Goal: Task Accomplishment & Management: Complete application form

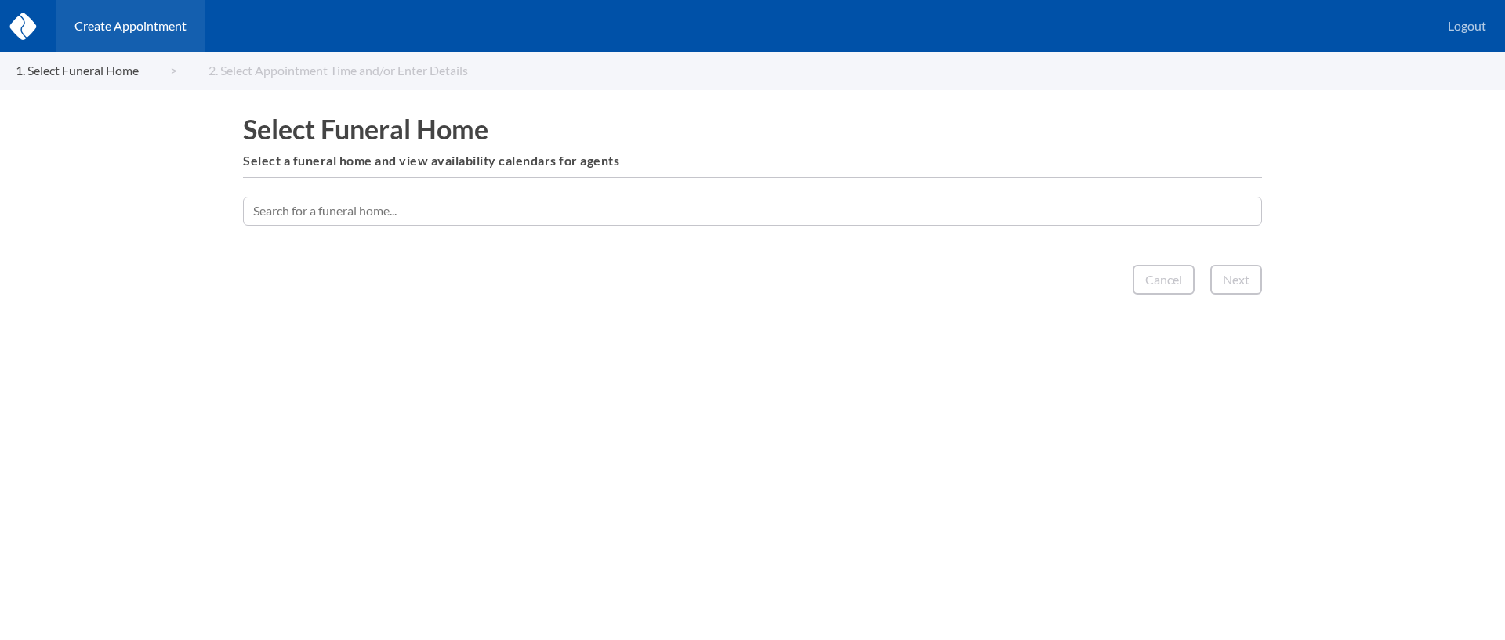
click at [372, 212] on input "text" at bounding box center [752, 211] width 1019 height 28
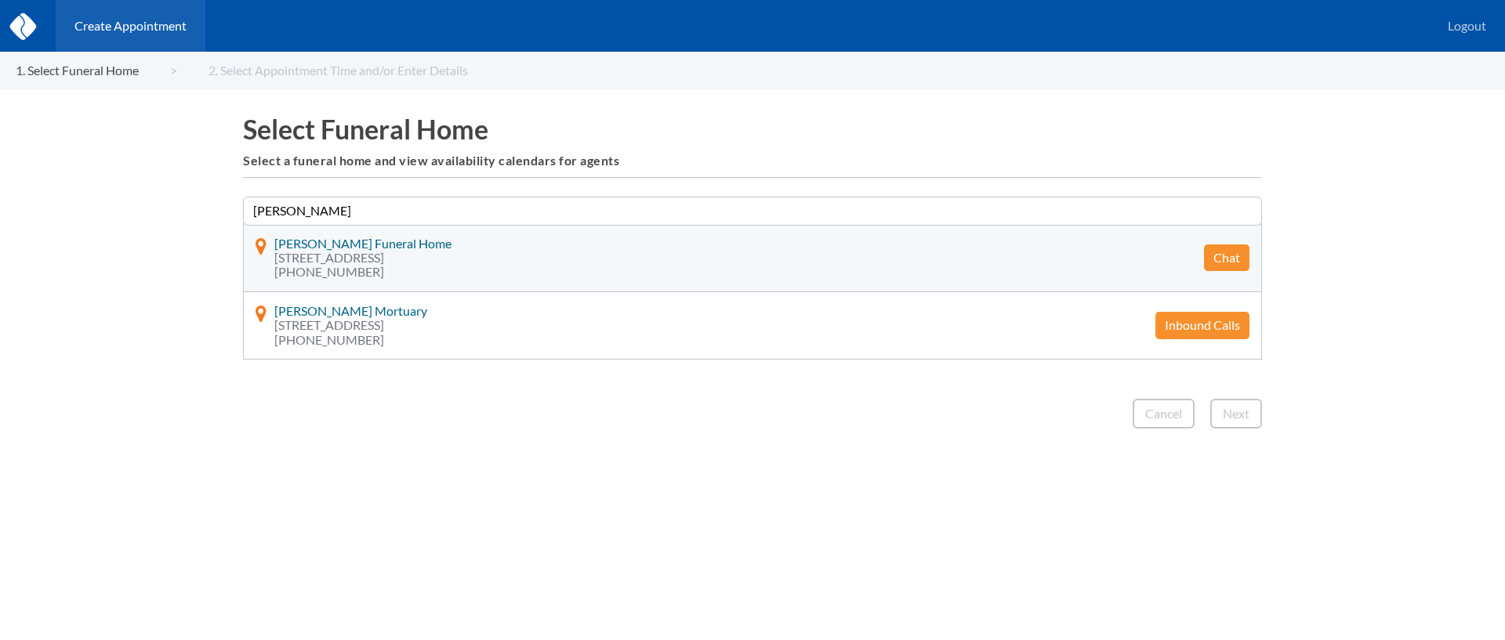
type input "[PERSON_NAME]"
click at [1225, 251] on button "Chat" at bounding box center [1226, 258] width 45 height 27
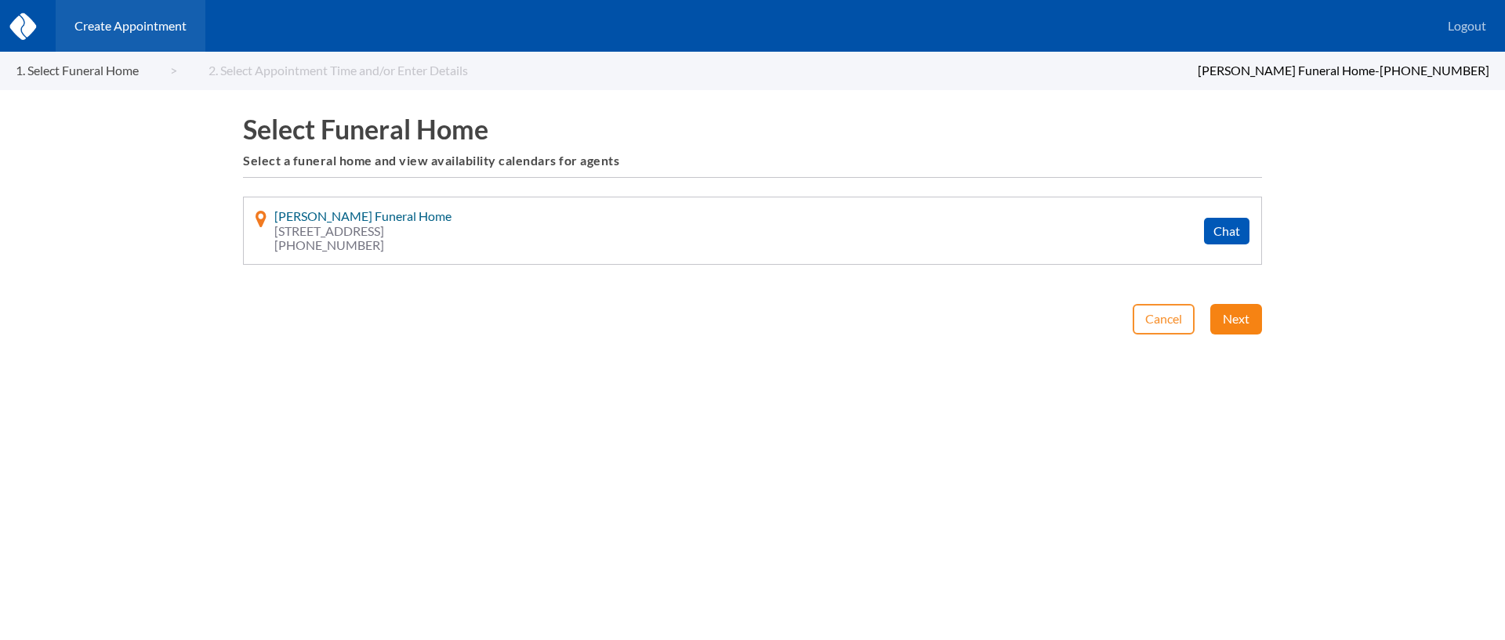
click at [1229, 319] on button "Next" at bounding box center [1236, 319] width 52 height 30
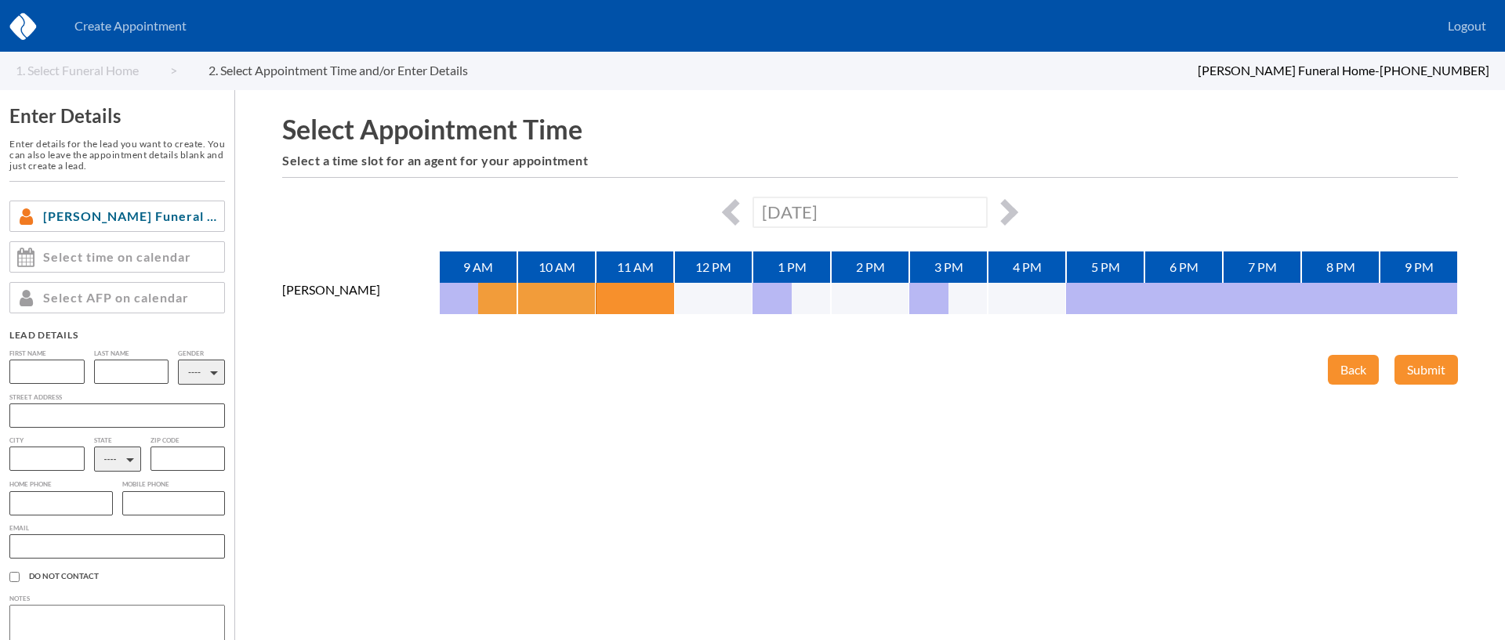
click at [491, 294] on button "button" at bounding box center [497, 298] width 39 height 31
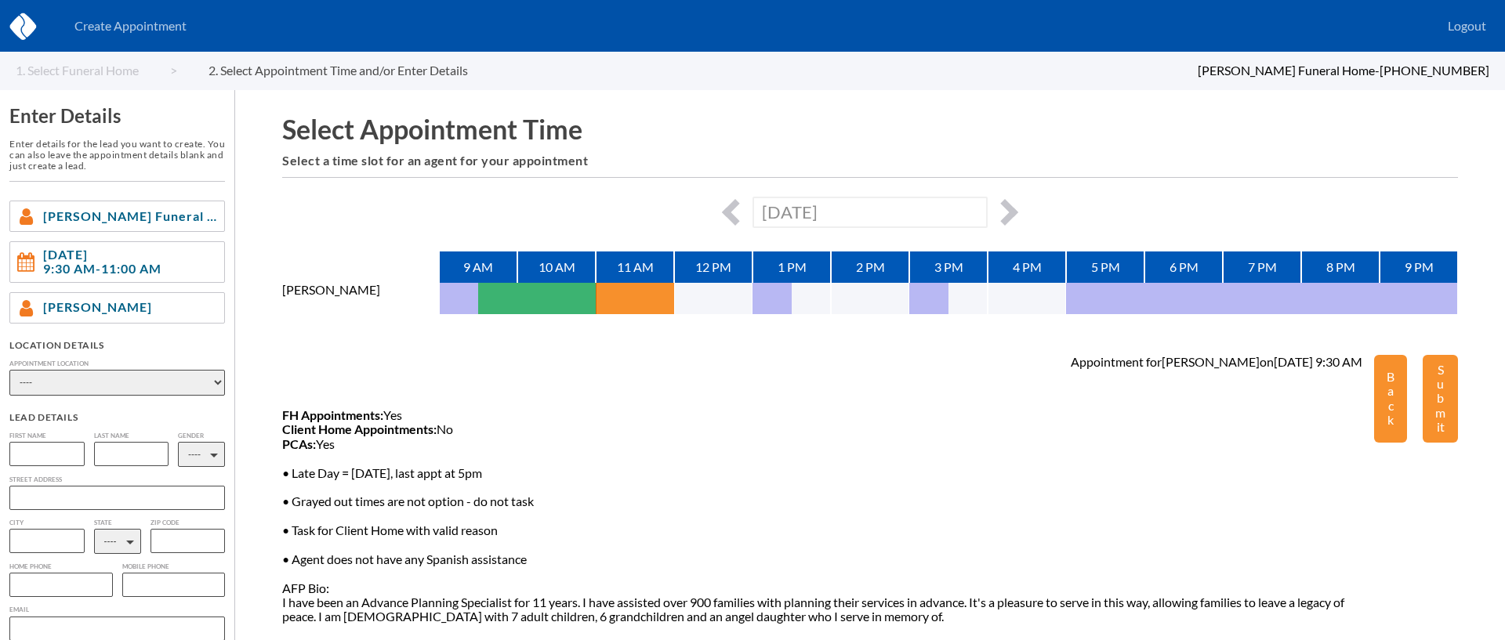
click at [608, 372] on div "Appointment for [PERSON_NAME] on [DATE] 9:30 AM FH Appointments: Yes Client Hom…" at bounding box center [828, 490] width 1092 height 270
click at [1398, 386] on button "Back" at bounding box center [1390, 399] width 33 height 88
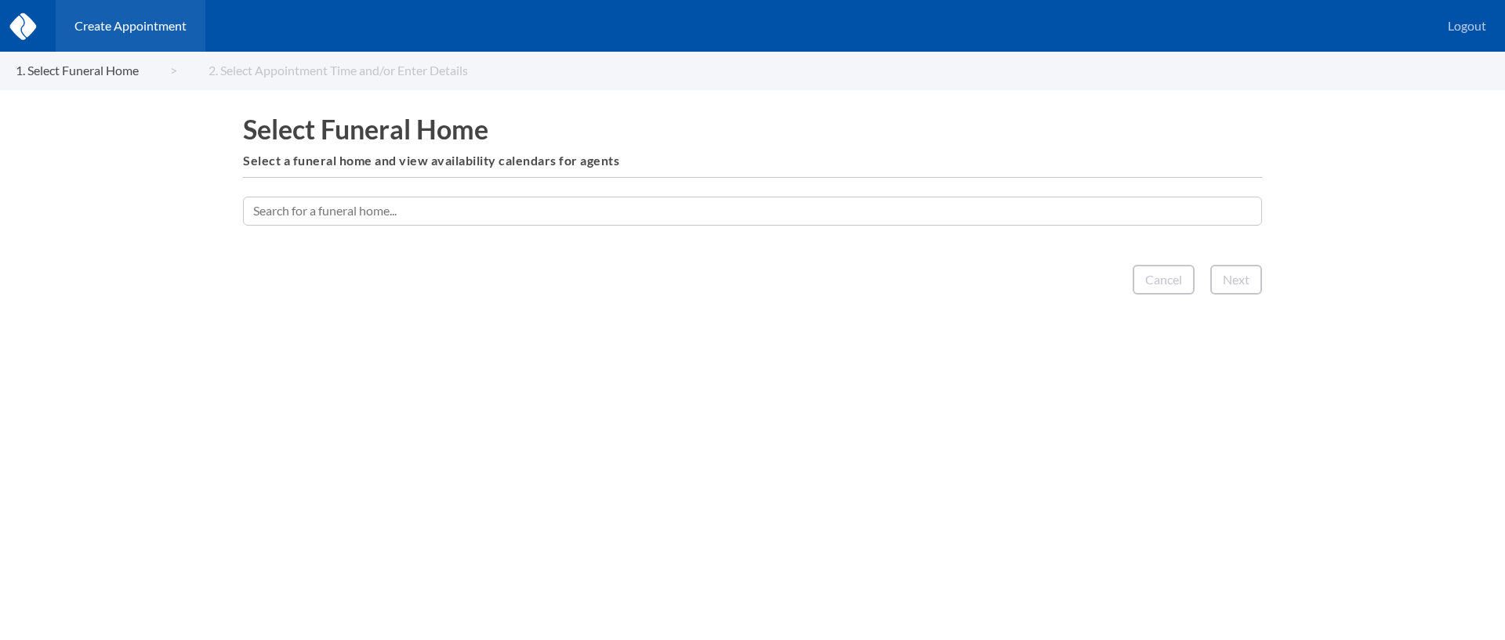
click at [627, 209] on input "text" at bounding box center [752, 211] width 1019 height 28
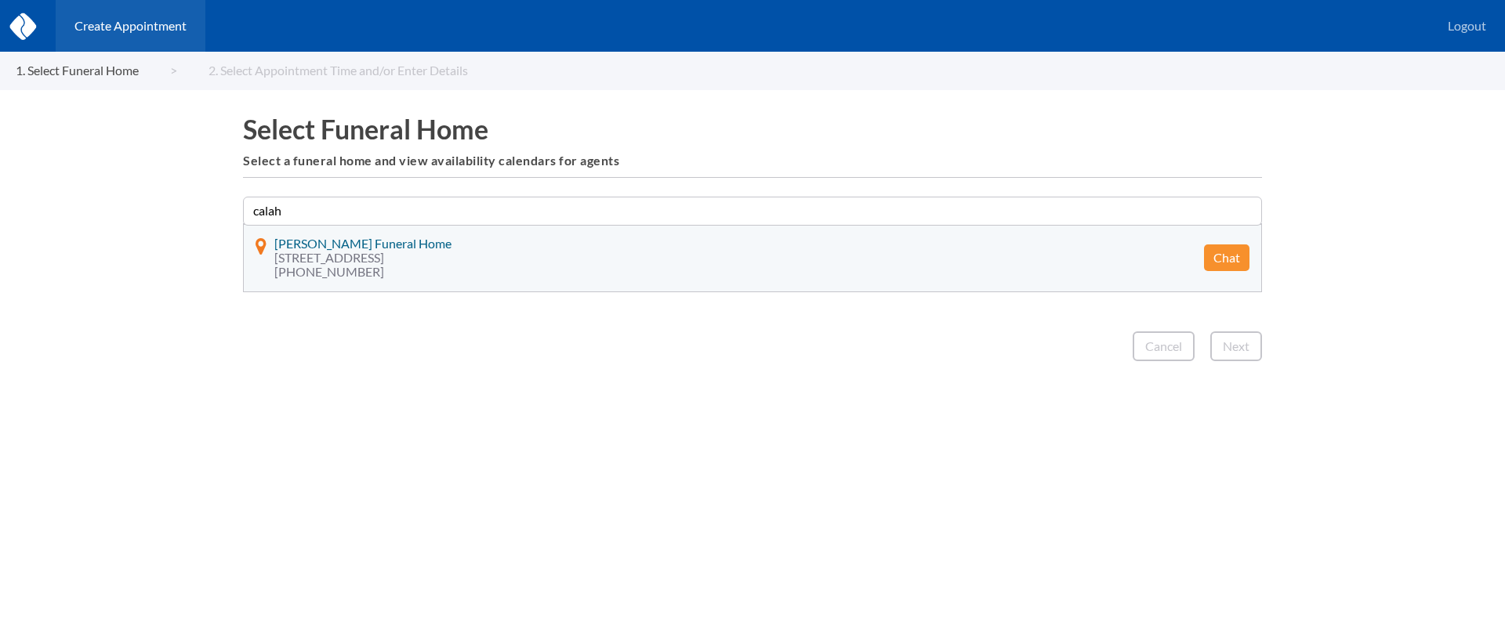
type input "calah"
click at [1230, 254] on button "Chat" at bounding box center [1226, 258] width 45 height 27
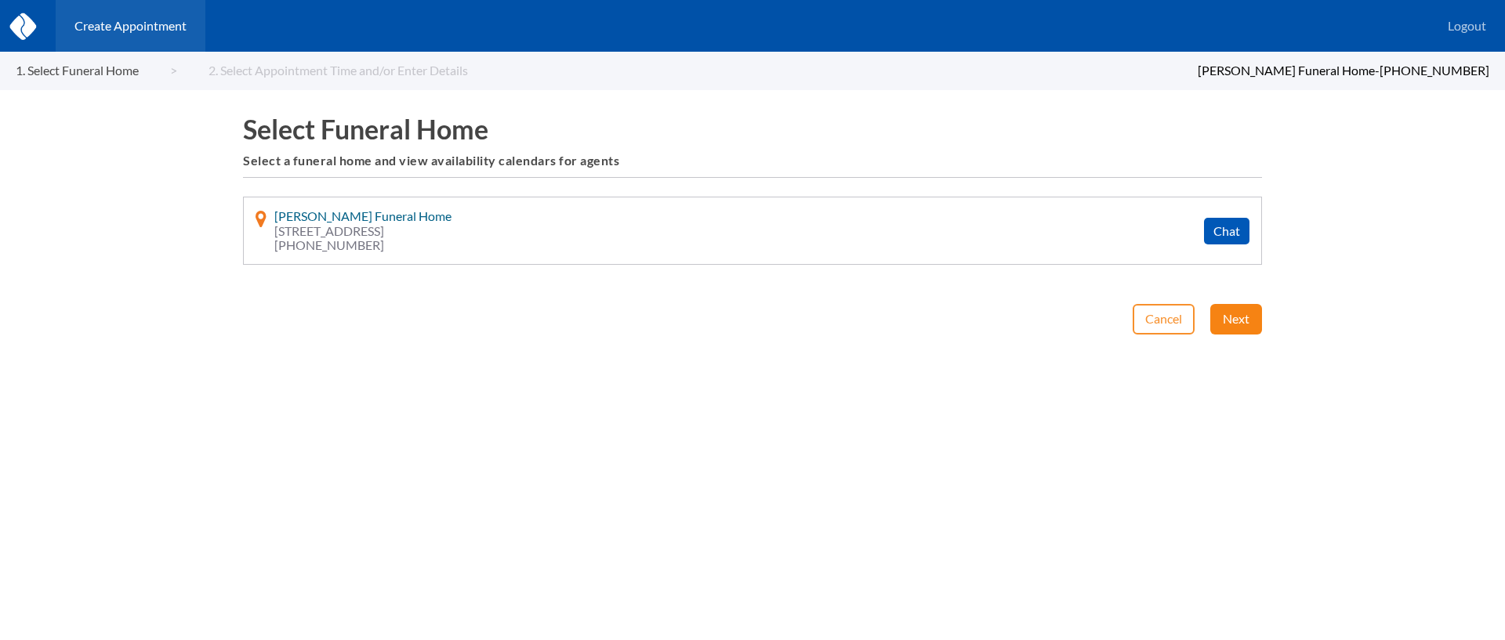
click at [1236, 312] on button "Next" at bounding box center [1236, 319] width 52 height 30
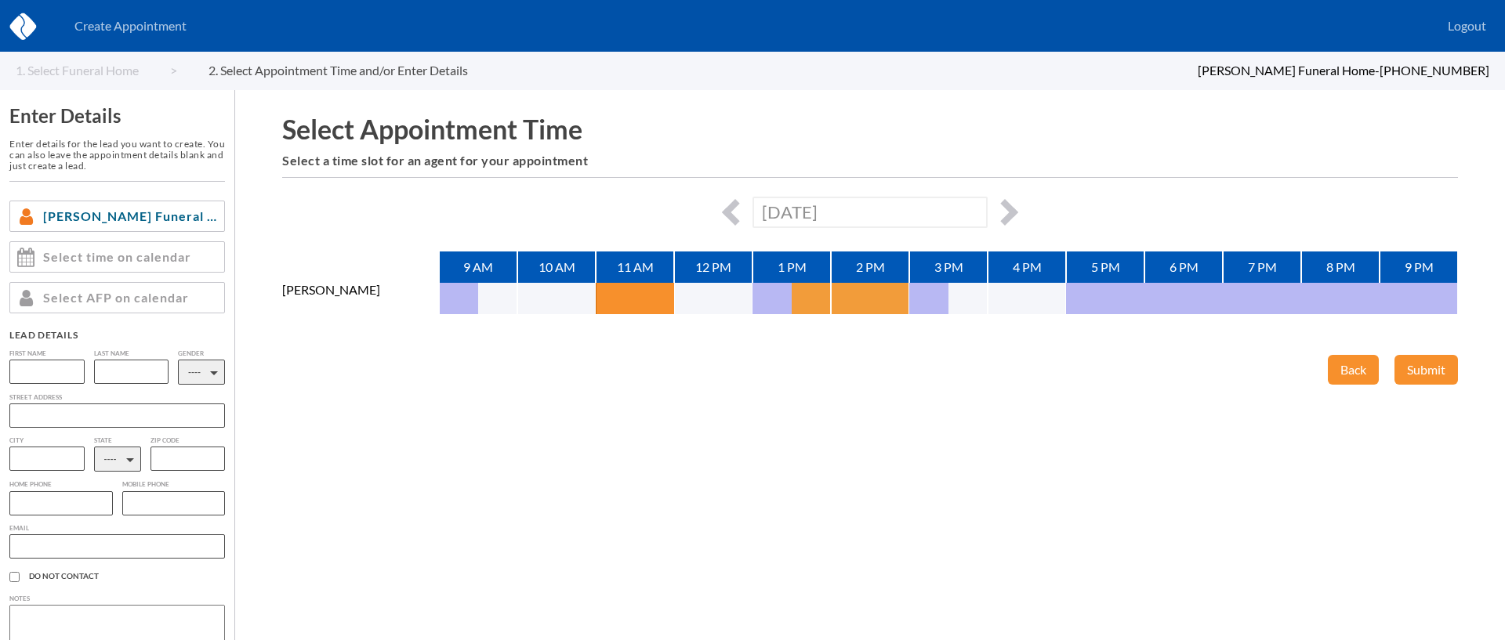
click at [810, 292] on button "button" at bounding box center [811, 298] width 39 height 31
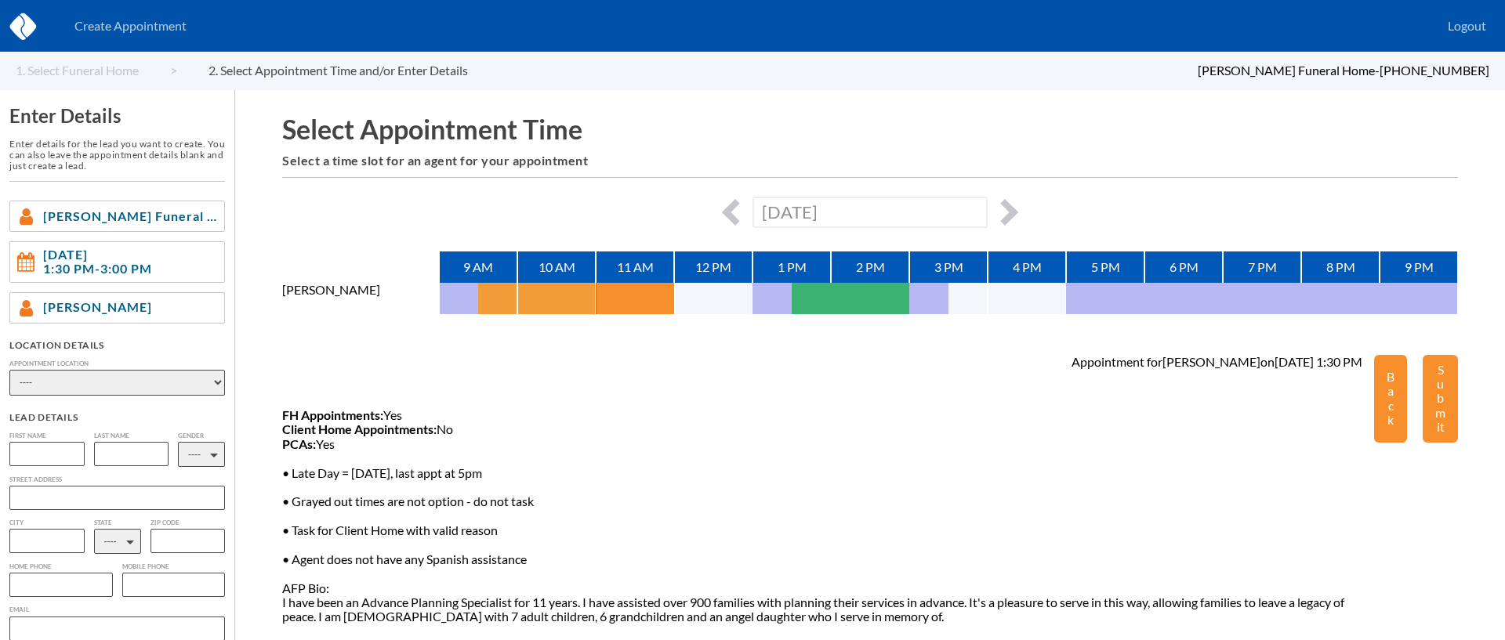
click at [495, 288] on button "button" at bounding box center [497, 298] width 39 height 31
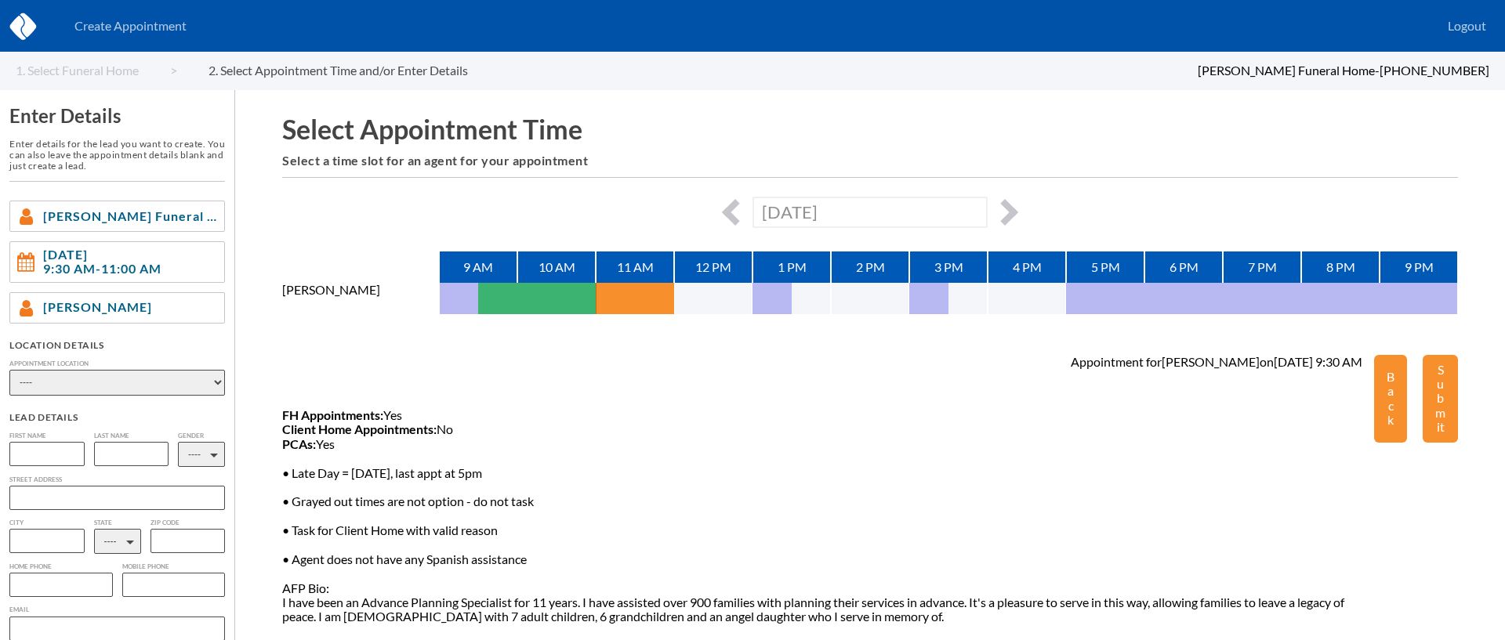
drag, startPoint x: 199, startPoint y: 383, endPoint x: 183, endPoint y: 375, distance: 18.2
click at [198, 383] on select "---- Phone Consultation [PERSON_NAME] Funeral Home" at bounding box center [117, 383] width 216 height 26
select select "phone_consult"
click at [9, 370] on select "---- Phone Consultation [PERSON_NAME] Funeral Home" at bounding box center [117, 383] width 216 height 26
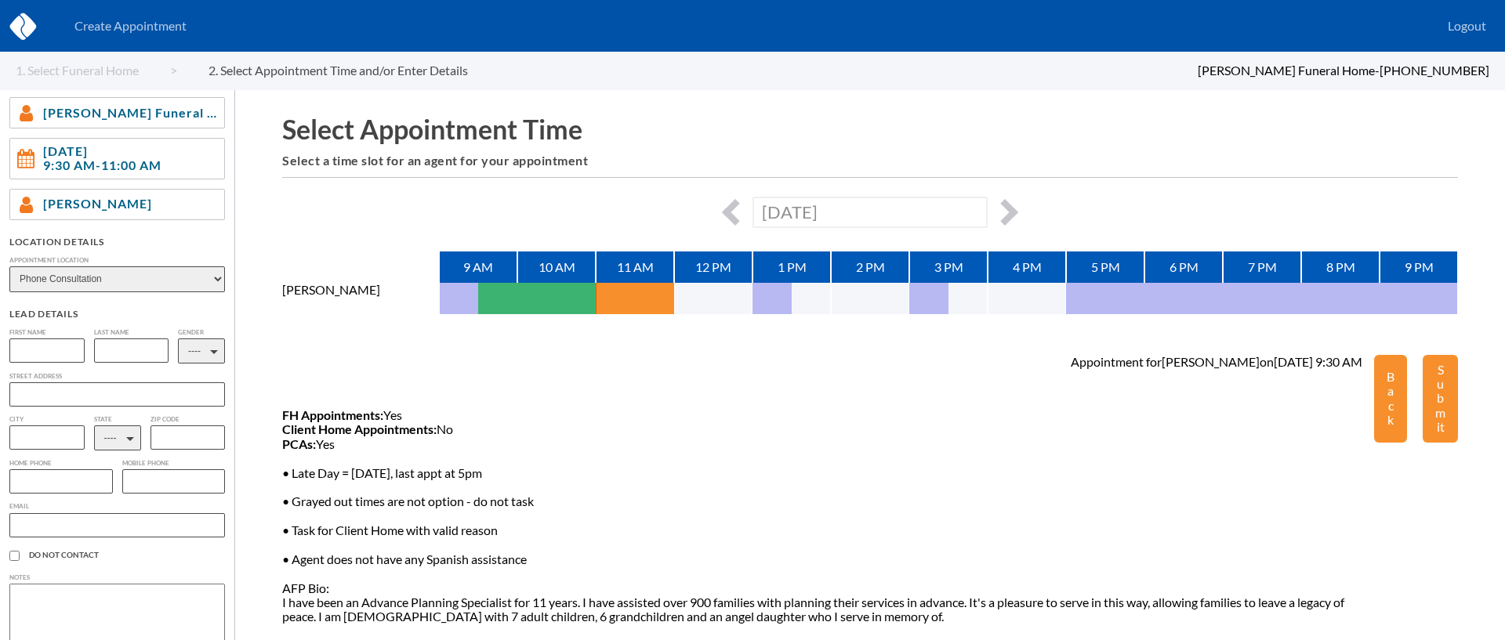
scroll to position [128, 0]
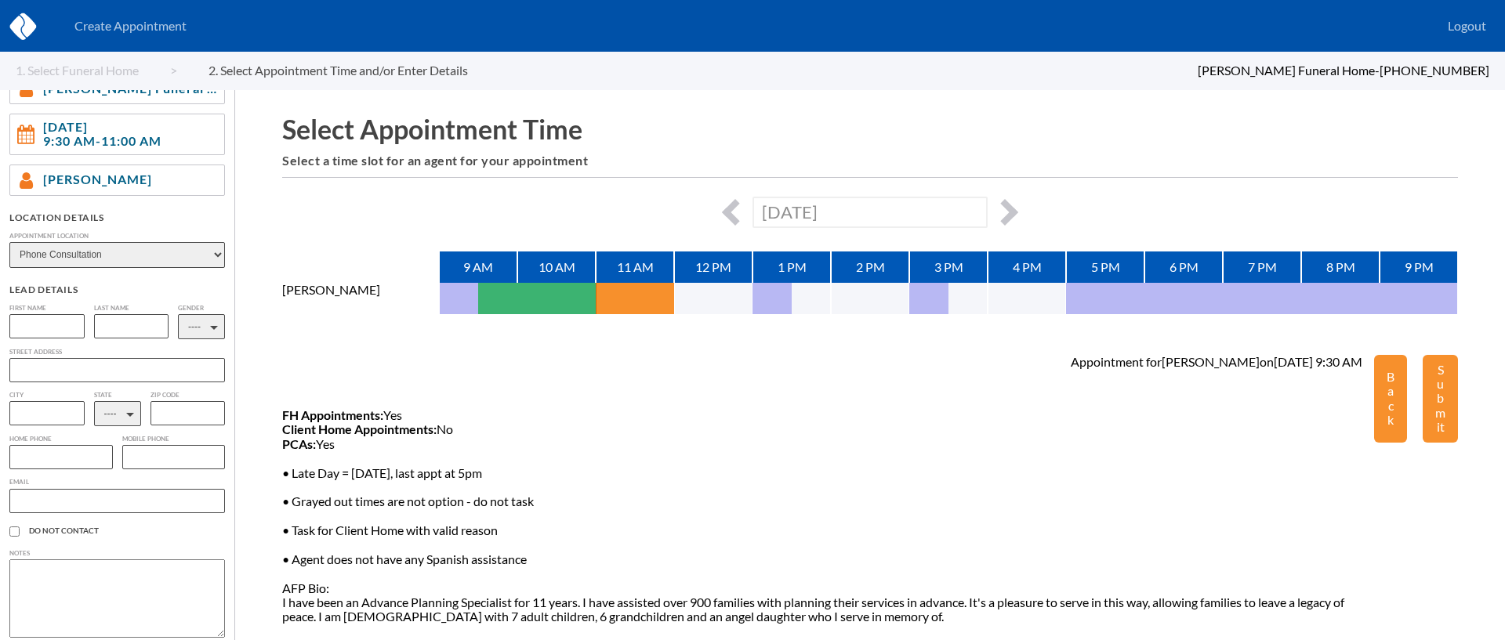
click at [121, 409] on select "---- AL AK AZ AR CA CO [GEOGRAPHIC_DATA] DE DC [GEOGRAPHIC_DATA] [GEOGRAPHIC_DA…" at bounding box center [117, 413] width 47 height 25
select select "AZ"
click at [94, 404] on select "---- AL AK AZ AR CA CO [GEOGRAPHIC_DATA] DE DC [GEOGRAPHIC_DATA] [GEOGRAPHIC_DA…" at bounding box center [117, 413] width 47 height 25
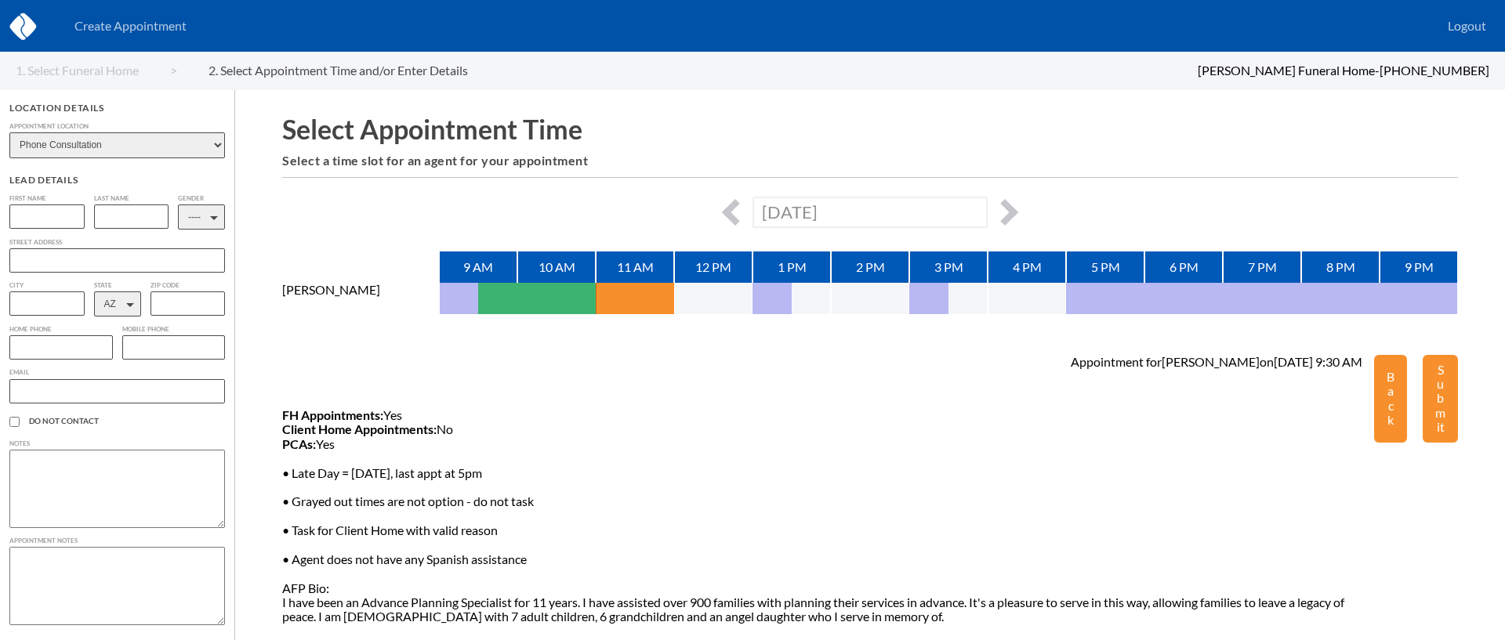
scroll to position [242, 0]
click at [114, 578] on textarea at bounding box center [117, 586] width 216 height 78
click at [65, 212] on input "text" at bounding box center [46, 217] width 75 height 24
type input "[PERSON_NAME]"
click at [113, 215] on input "text" at bounding box center [131, 217] width 75 height 24
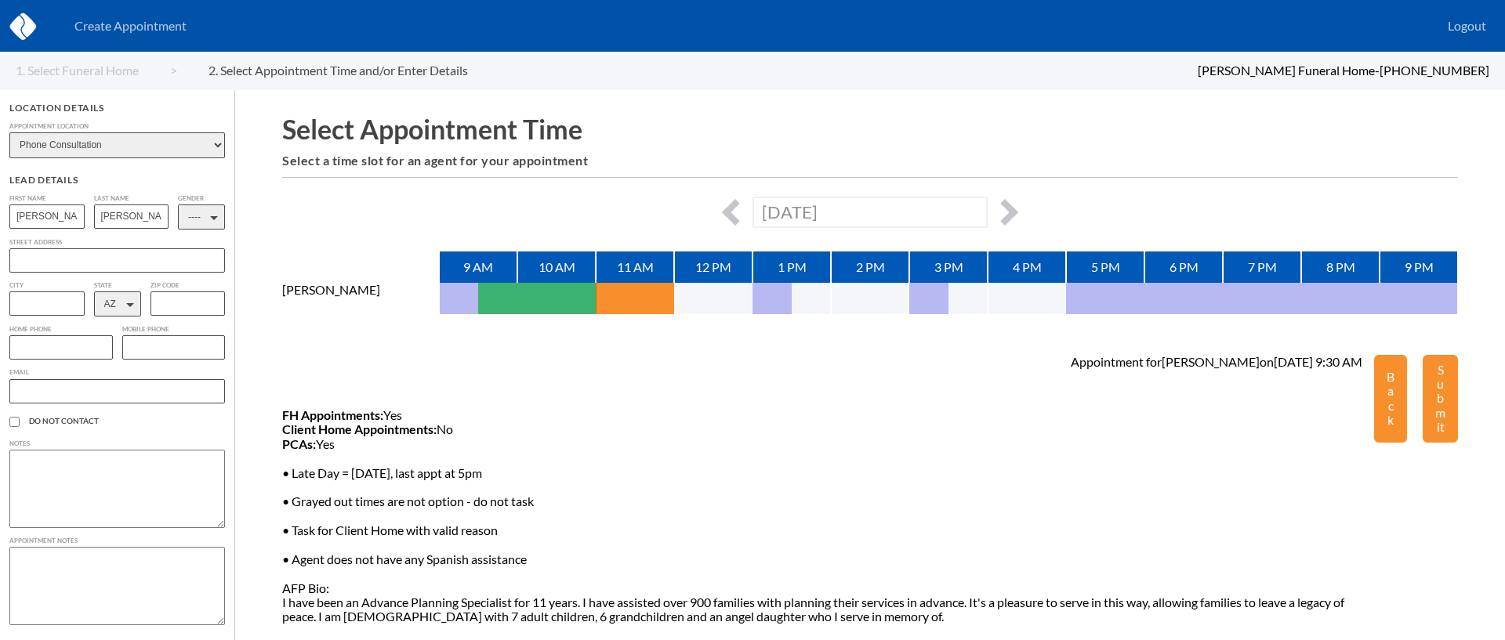
type input "[PERSON_NAME]"
click at [208, 213] on select "---- M F" at bounding box center [201, 217] width 47 height 25
select select "1"
click at [178, 205] on select "---- M F" at bounding box center [201, 217] width 47 height 25
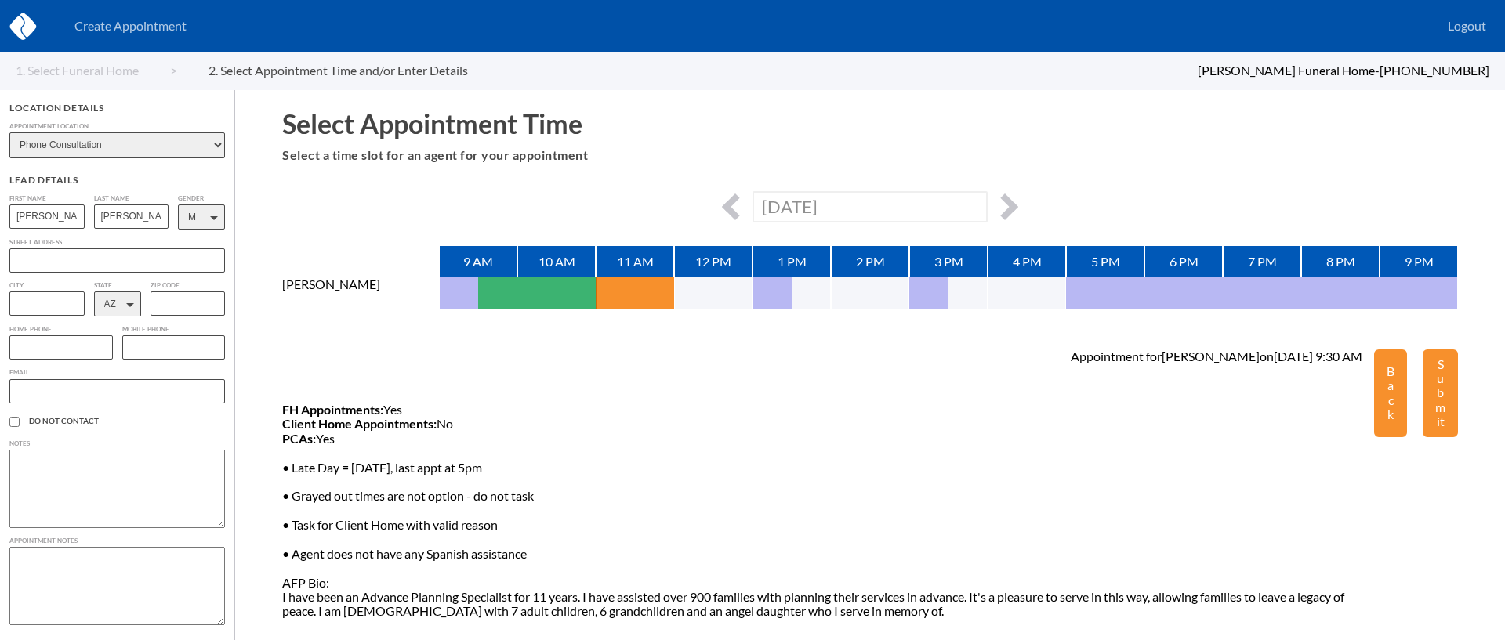
scroll to position [8, 0]
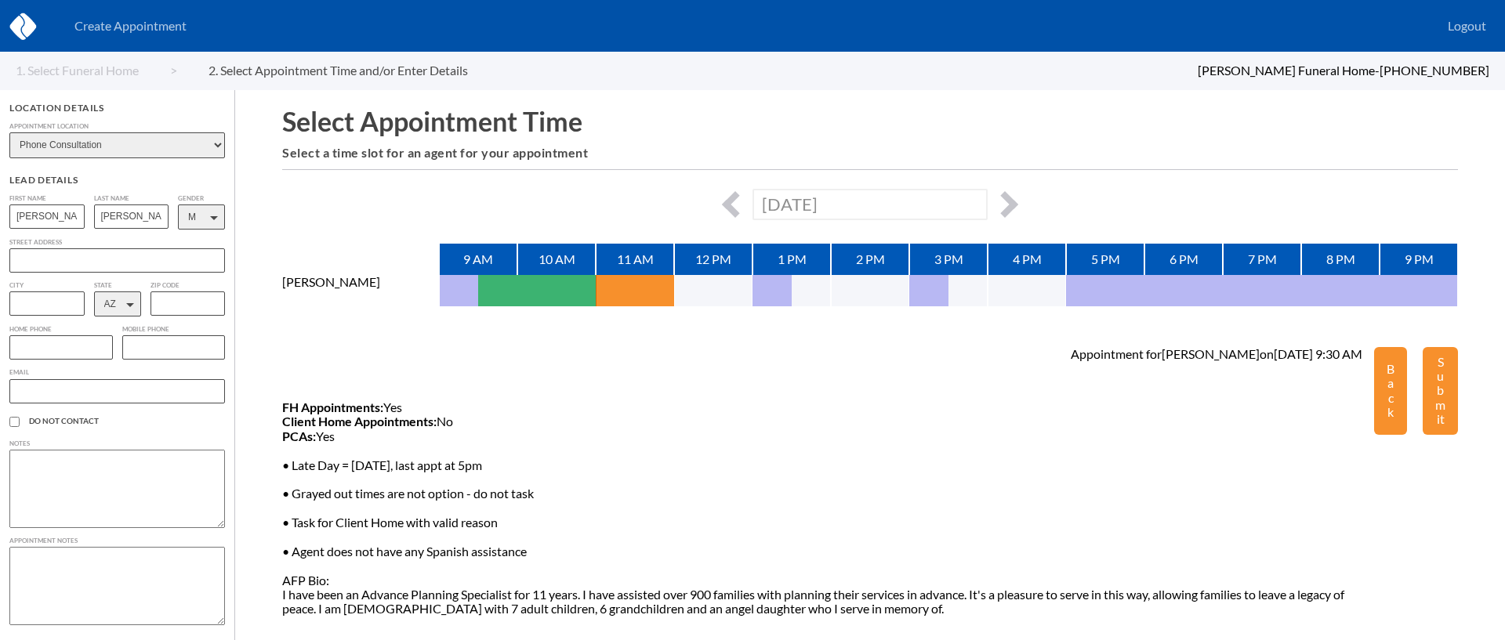
click at [53, 344] on input "text" at bounding box center [60, 347] width 103 height 24
paste input "[PHONE_NUMBER]"
type input "[PHONE_NUMBER]"
click at [94, 385] on input "text" at bounding box center [117, 391] width 216 height 24
paste input "[EMAIL_ADDRESS][DOMAIN_NAME]"
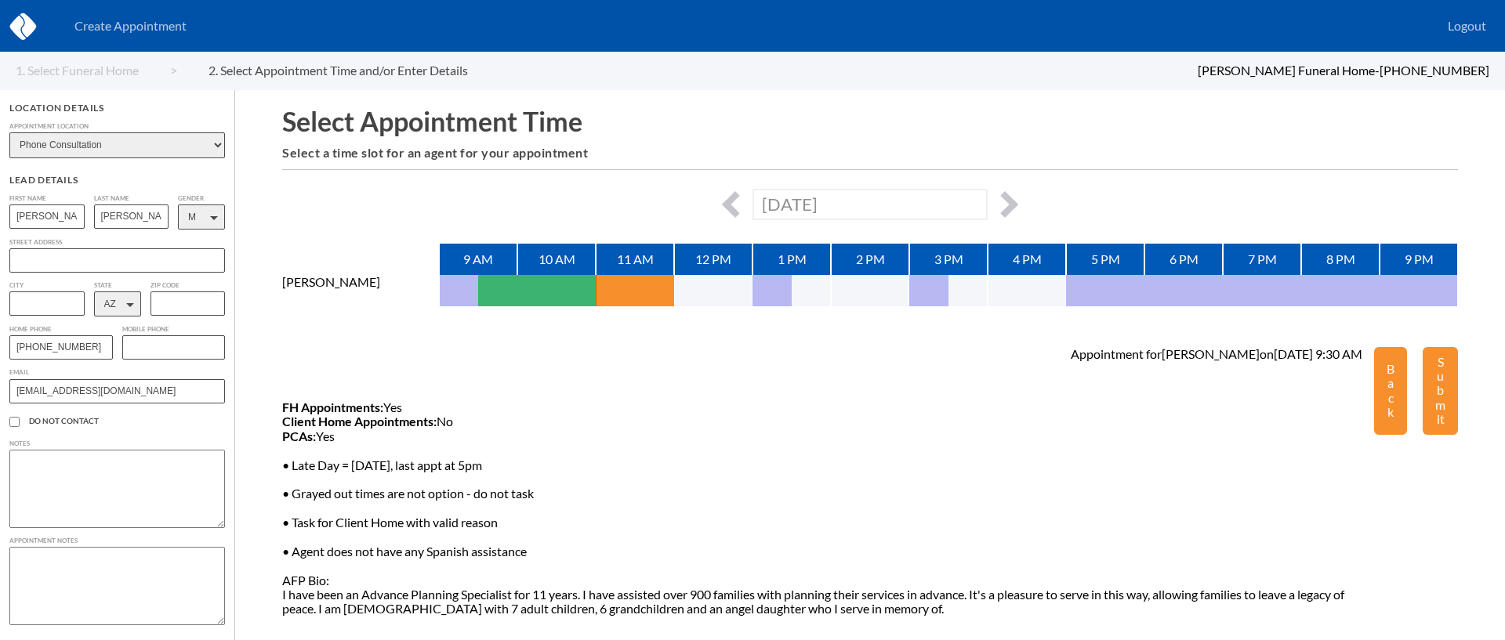
type input "[EMAIL_ADDRESS][DOMAIN_NAME]"
click at [65, 479] on textarea at bounding box center [117, 489] width 216 height 78
click at [58, 564] on textarea at bounding box center [117, 586] width 216 height 78
type textarea "Gelnn"
type textarea "[PERSON_NAME] is planning ahead for his mother so that when the time comes, the…"
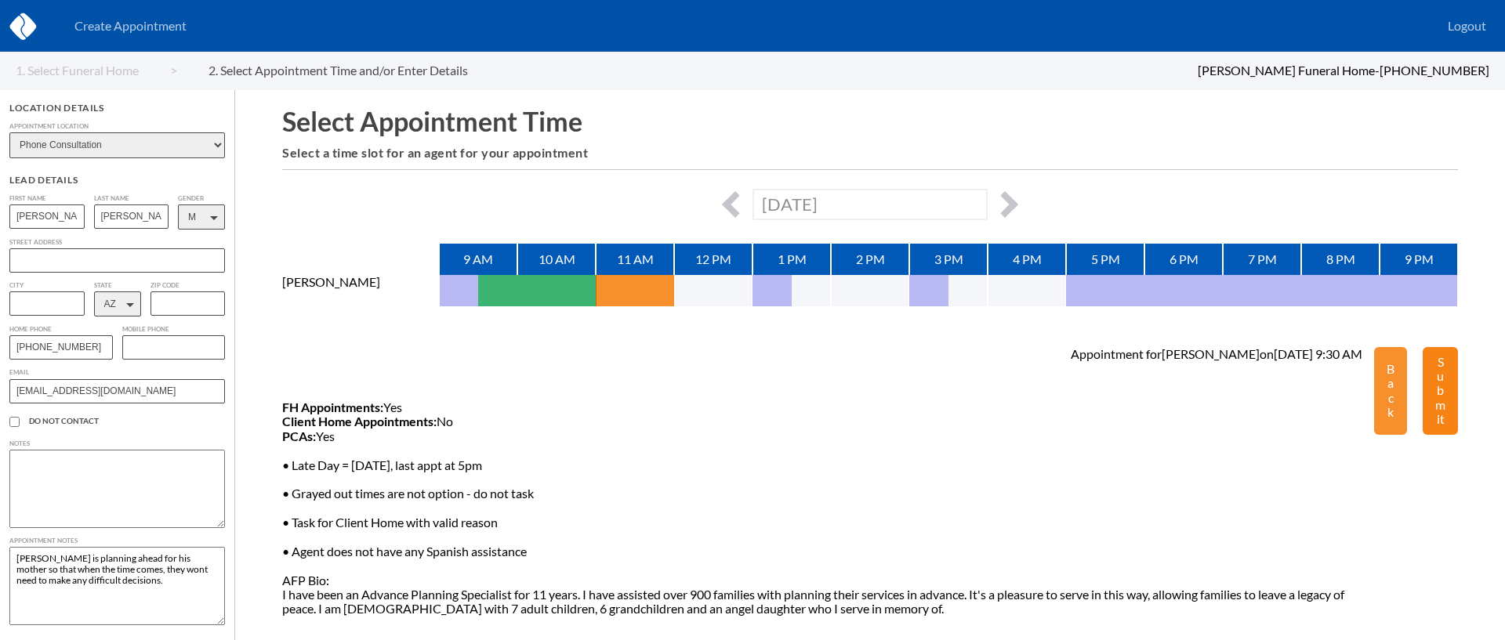
click at [1445, 397] on button "Submit" at bounding box center [1440, 391] width 35 height 88
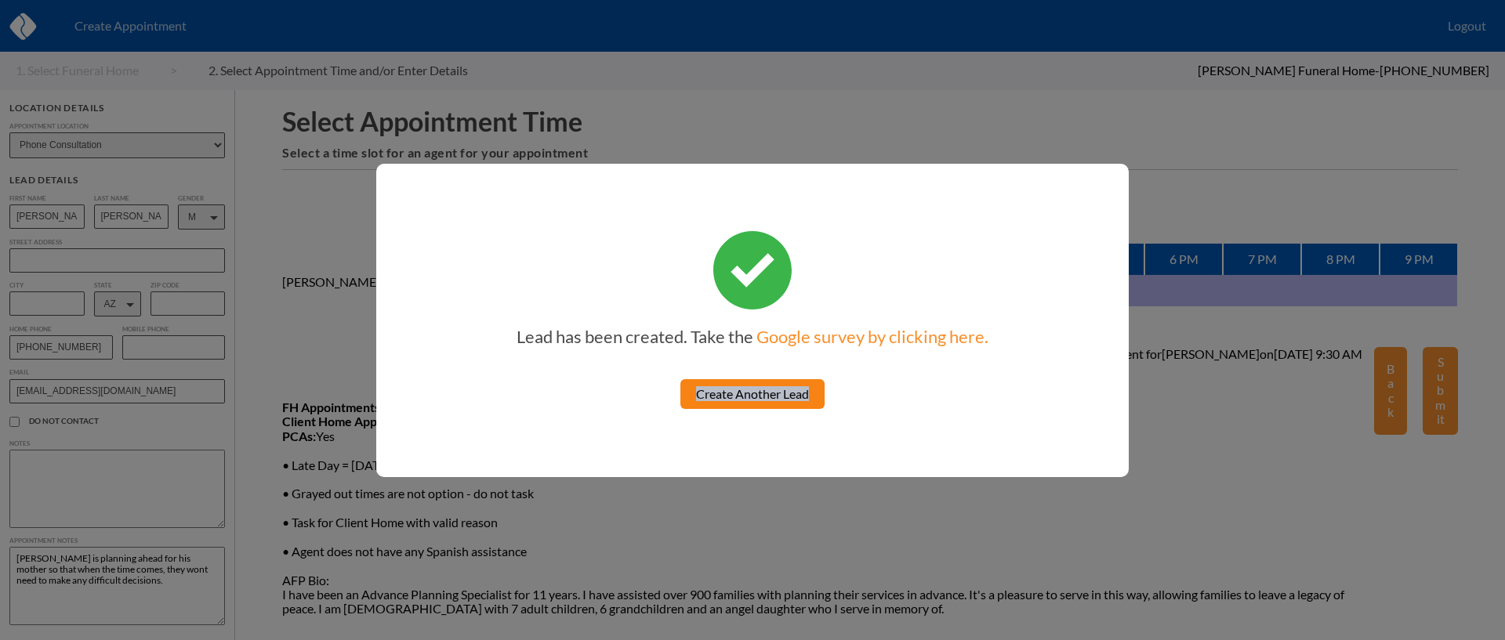
click at [597, 327] on div "Lead has been created. Take the Google survey by clicking here. Create Another …" at bounding box center [752, 321] width 752 height 314
click at [714, 408] on link "Create Another Lead" at bounding box center [752, 394] width 144 height 30
